Goal: Information Seeking & Learning: Learn about a topic

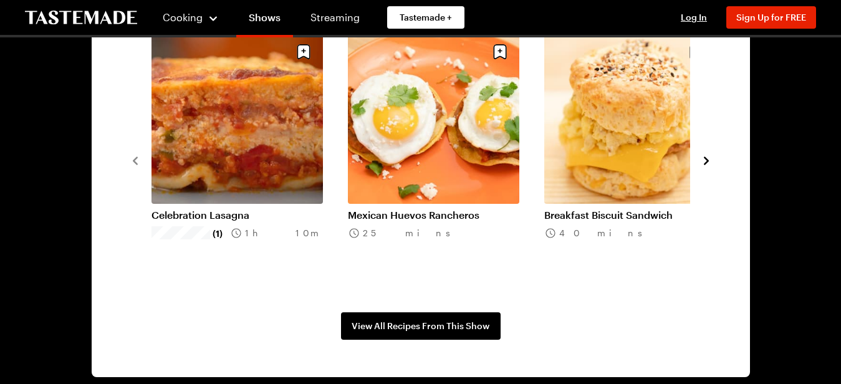
scroll to position [998, 0]
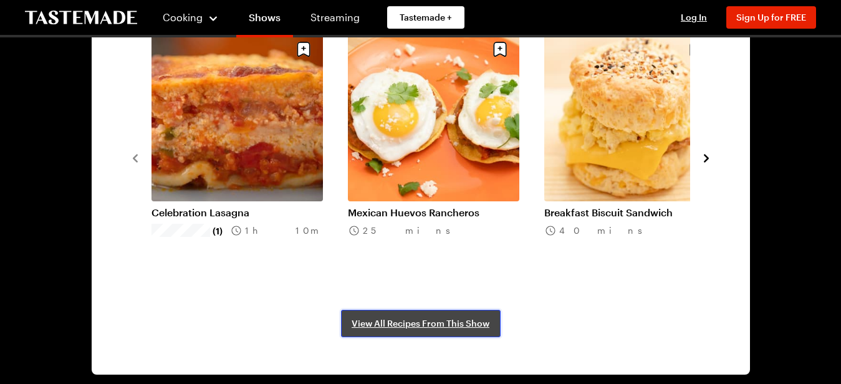
click at [397, 327] on span "View All Recipes From This Show" at bounding box center [421, 323] width 138 height 12
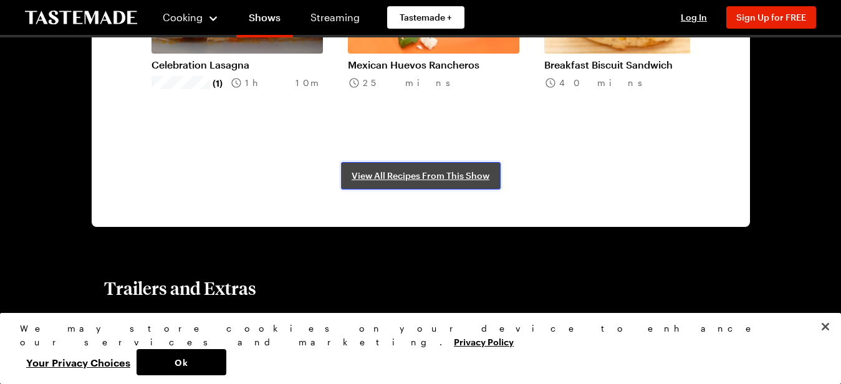
scroll to position [1198, 0]
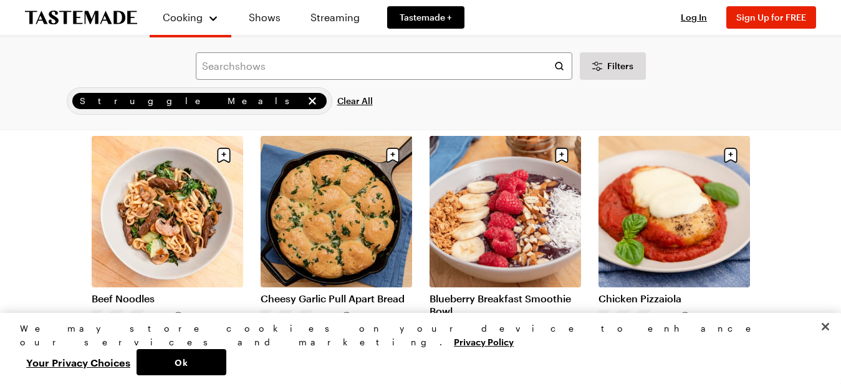
scroll to position [848, 0]
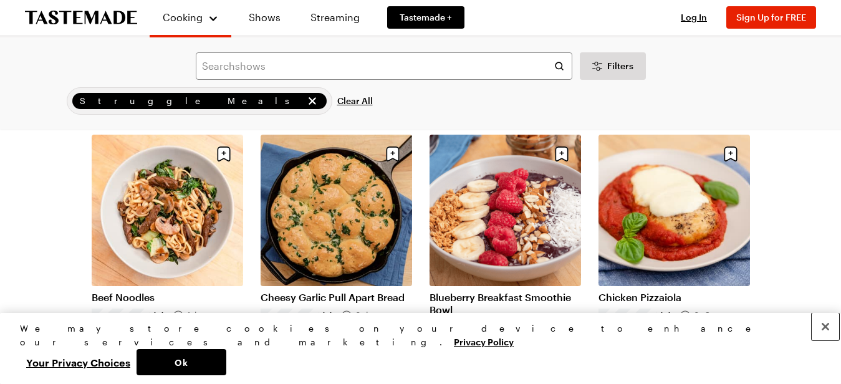
click at [818, 341] on button "Close" at bounding box center [825, 326] width 27 height 27
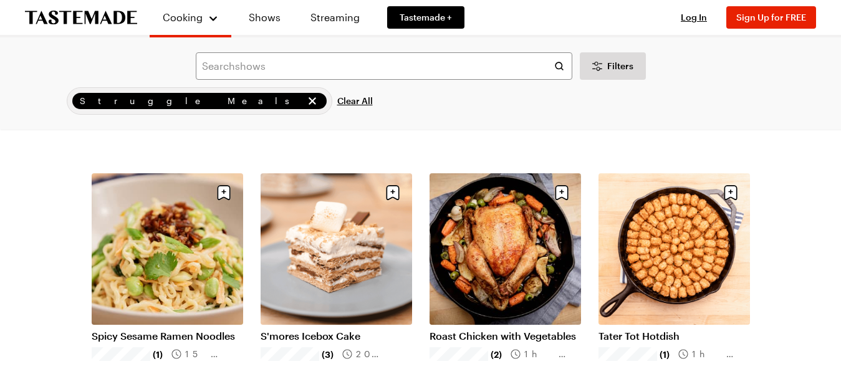
scroll to position [1322, 0]
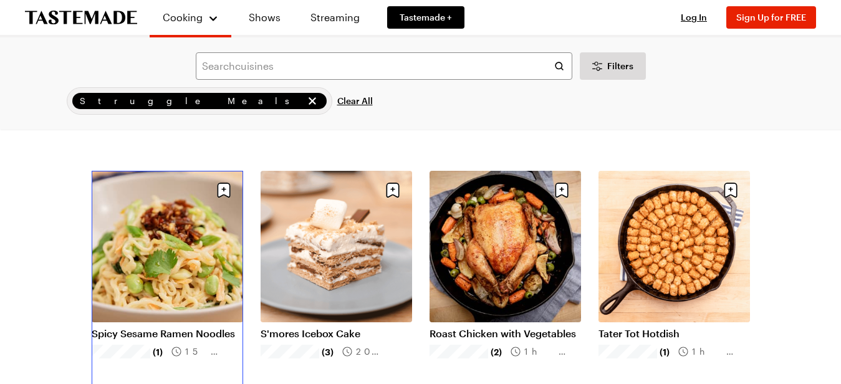
click at [185, 327] on link "Spicy Sesame Ramen Noodles" at bounding box center [168, 333] width 152 height 12
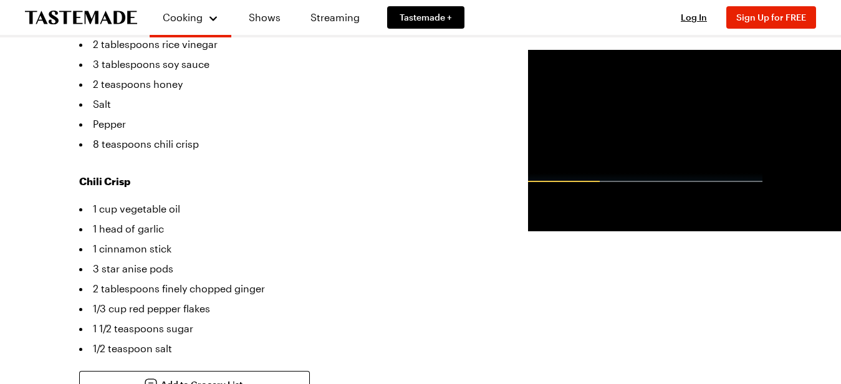
scroll to position [649, 0]
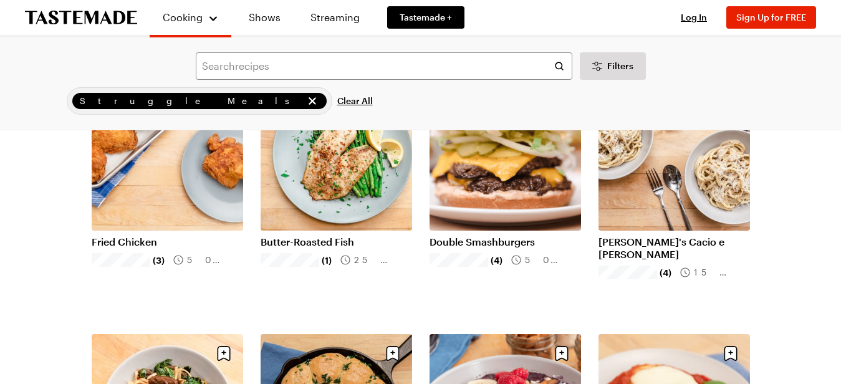
scroll to position [1322, 0]
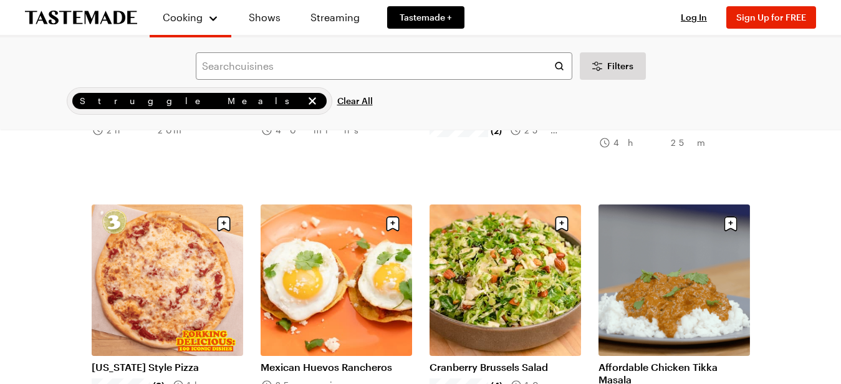
scroll to position [2844, 0]
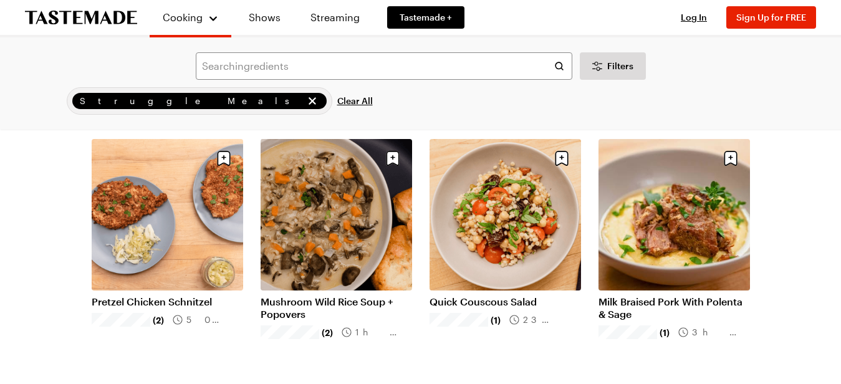
scroll to position [4416, 0]
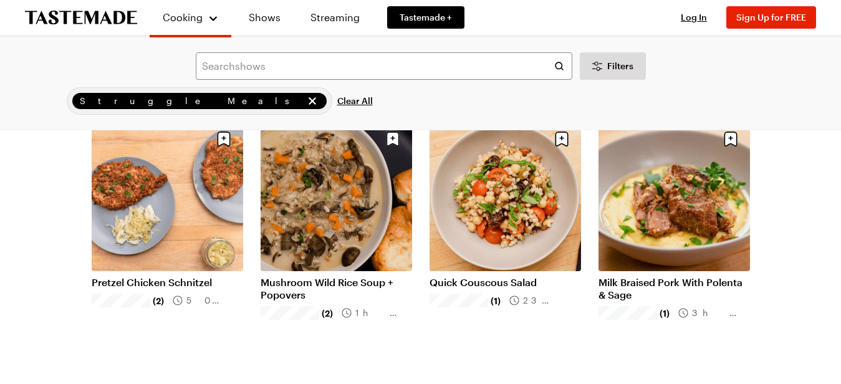
scroll to position [4441, 0]
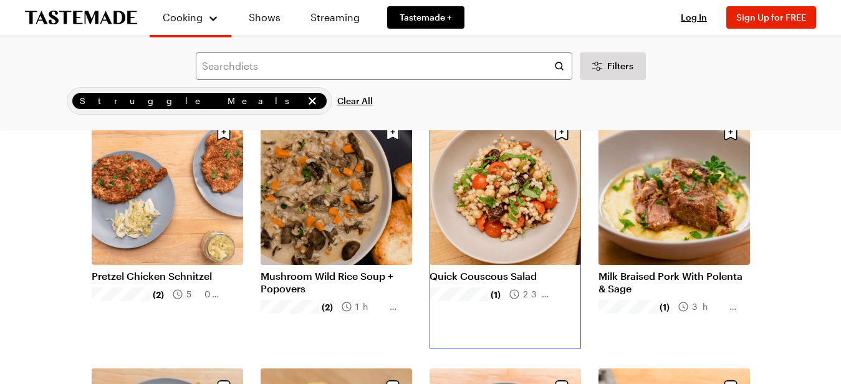
click at [500, 270] on link "Quick Couscous Salad" at bounding box center [506, 276] width 152 height 12
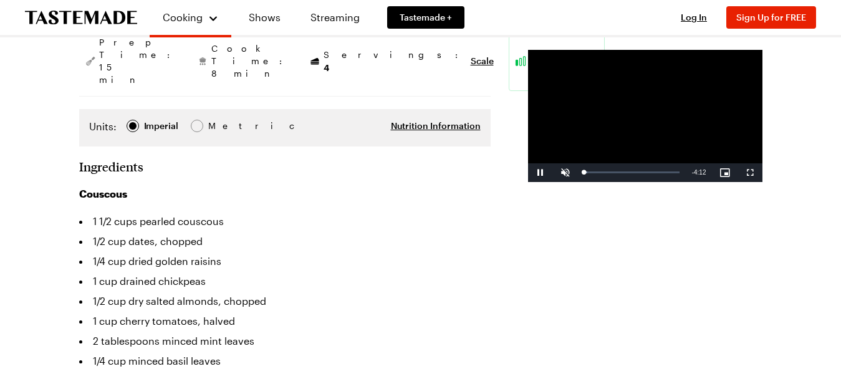
scroll to position [324, 0]
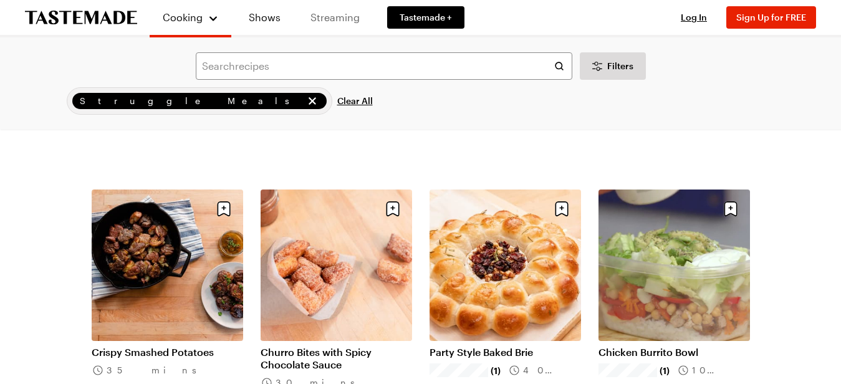
scroll to position [5963, 0]
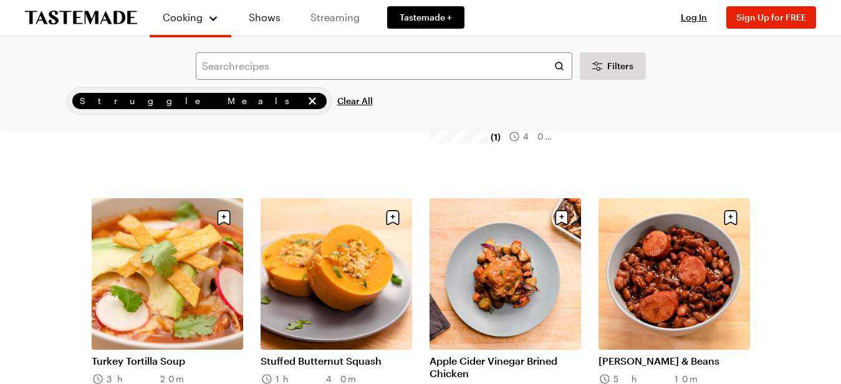
scroll to position [7485, 0]
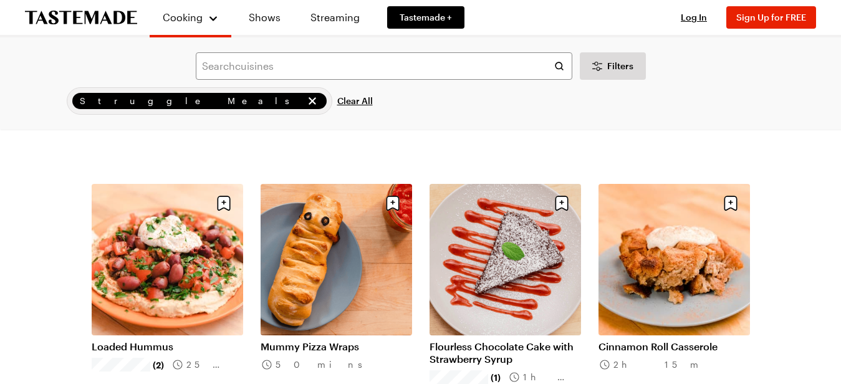
scroll to position [9007, 0]
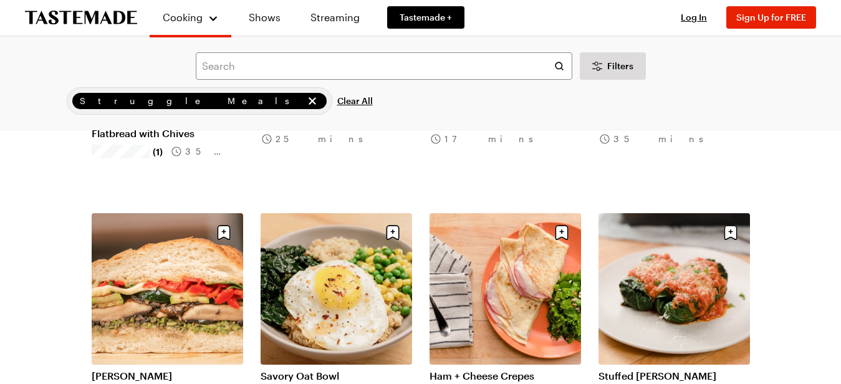
scroll to position [10255, 0]
